Goal: Information Seeking & Learning: Learn about a topic

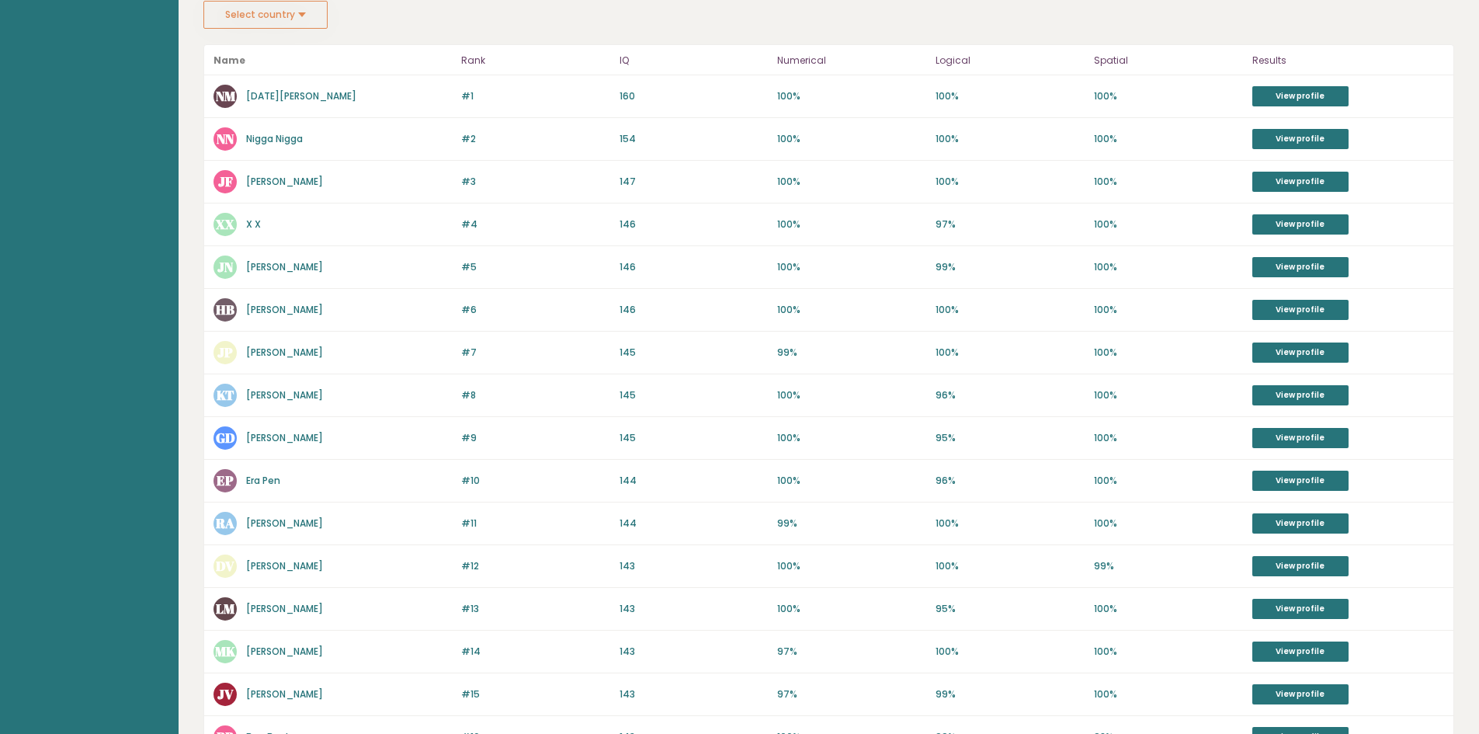
scroll to position [272, 0]
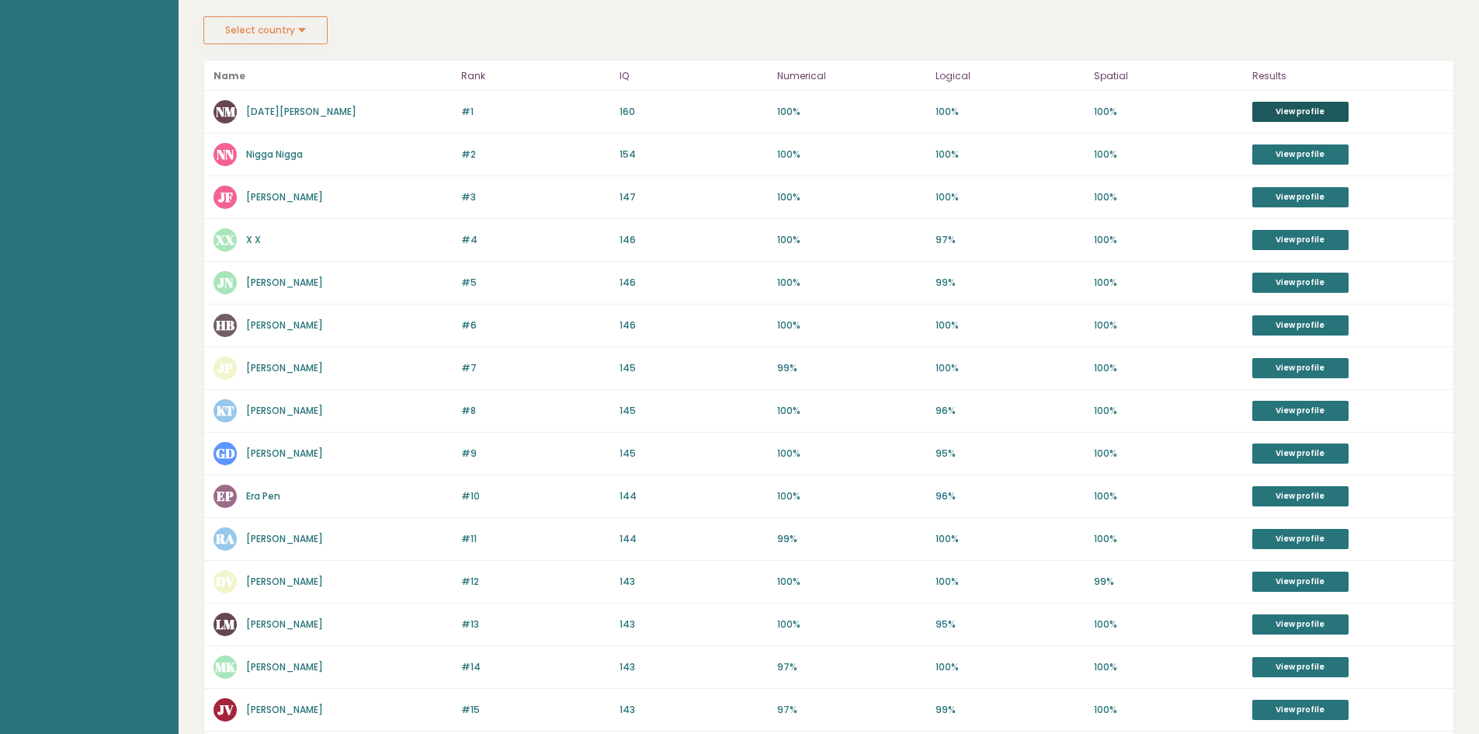
click at [1294, 113] on link "View profile" at bounding box center [1300, 112] width 96 height 20
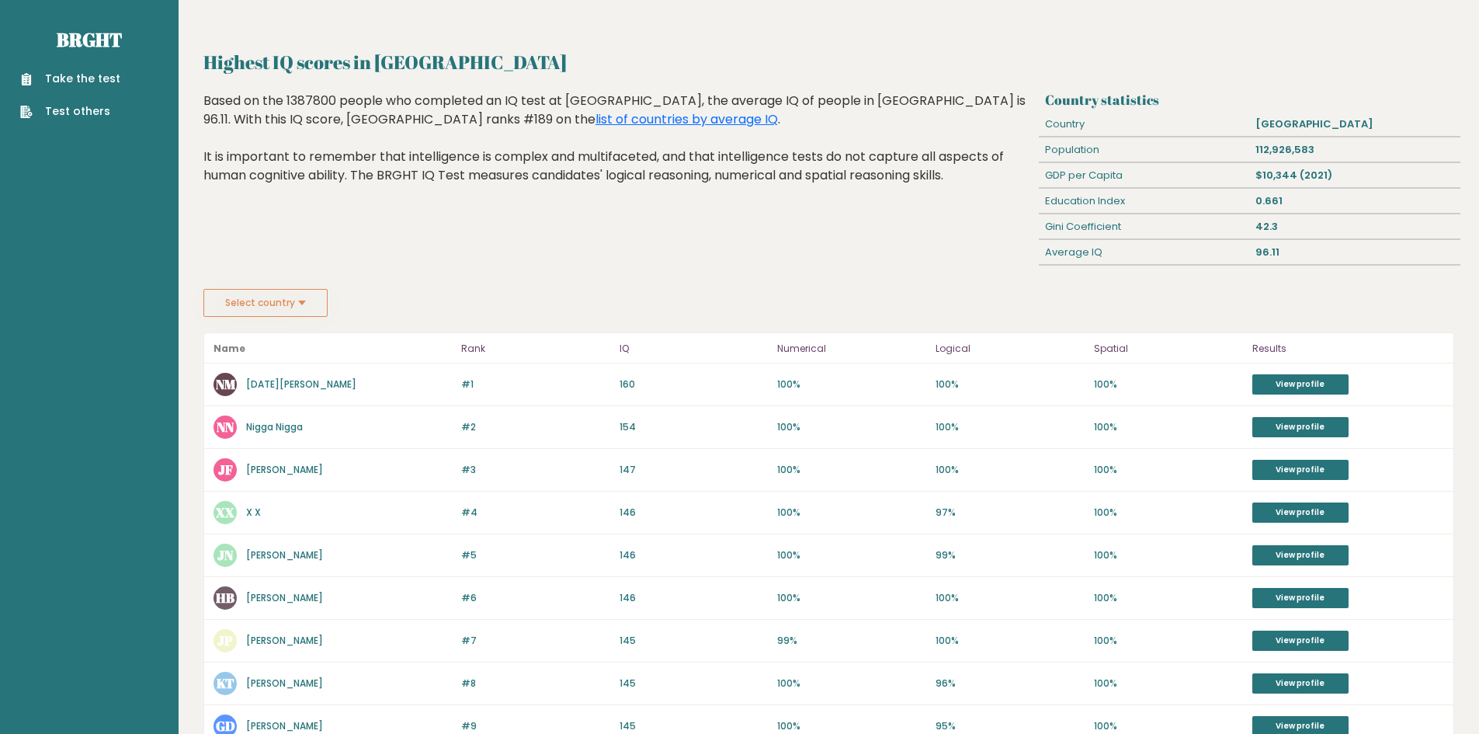
click at [311, 306] on button "Select country" at bounding box center [265, 303] width 124 height 28
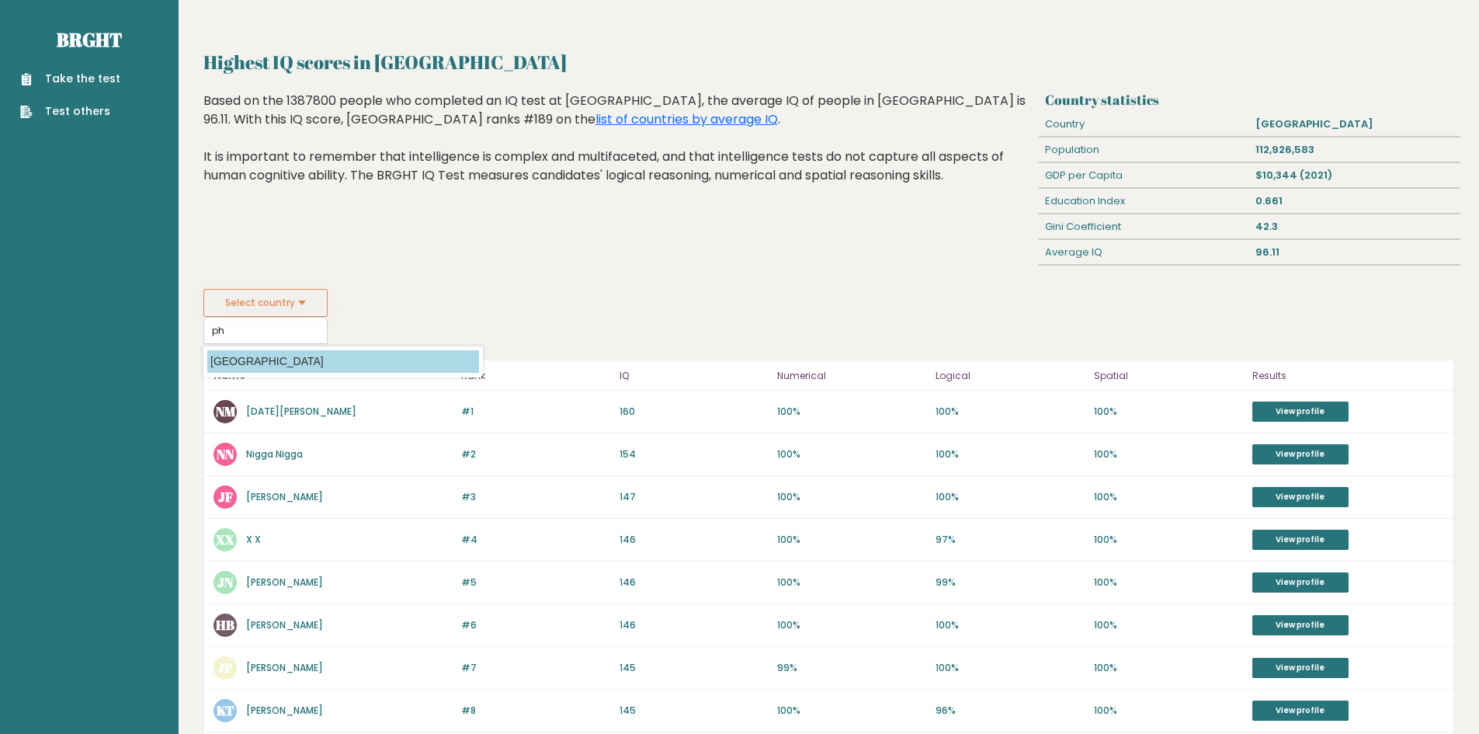
click at [297, 367] on option "[GEOGRAPHIC_DATA]" at bounding box center [343, 361] width 272 height 23
type input "[GEOGRAPHIC_DATA]"
